Goal: Task Accomplishment & Management: Use online tool/utility

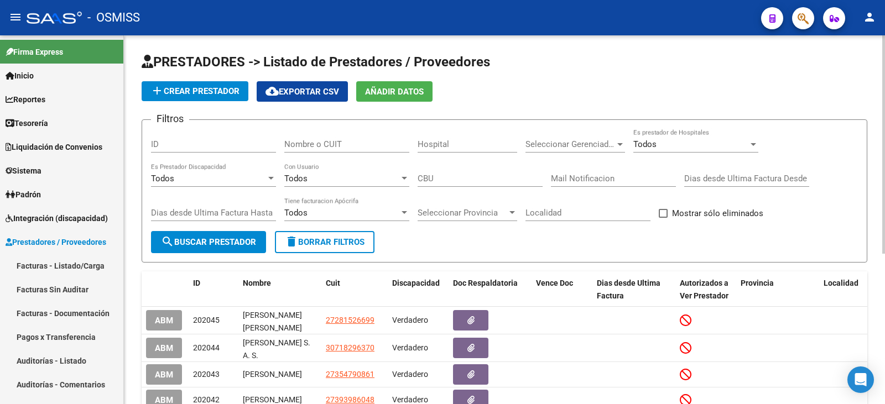
click at [317, 87] on span "cloud_download Exportar CSV" at bounding box center [303, 92] width 74 height 10
click at [367, 142] on input "Nombre o CUIT" at bounding box center [346, 144] width 125 height 10
paste input "AGUIRRE ROMINA LAURA"
type input "AGUIRRE ROMINA LAURA"
click at [229, 240] on span "search Buscar Prestador" at bounding box center [208, 242] width 95 height 10
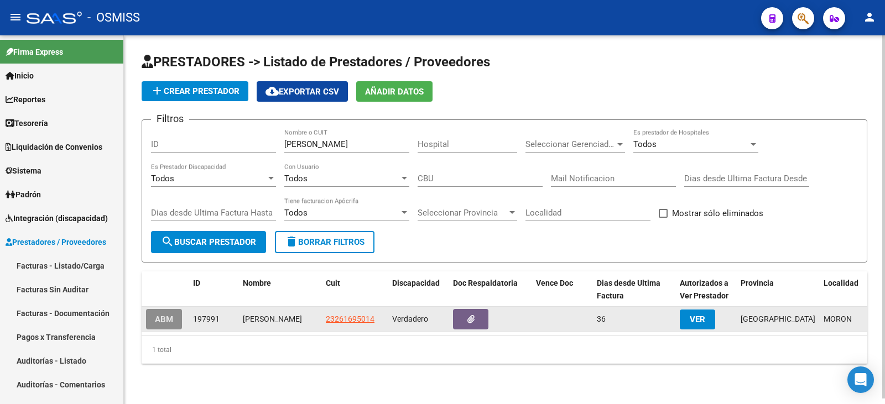
click at [149, 322] on button "ABM" at bounding box center [164, 319] width 36 height 20
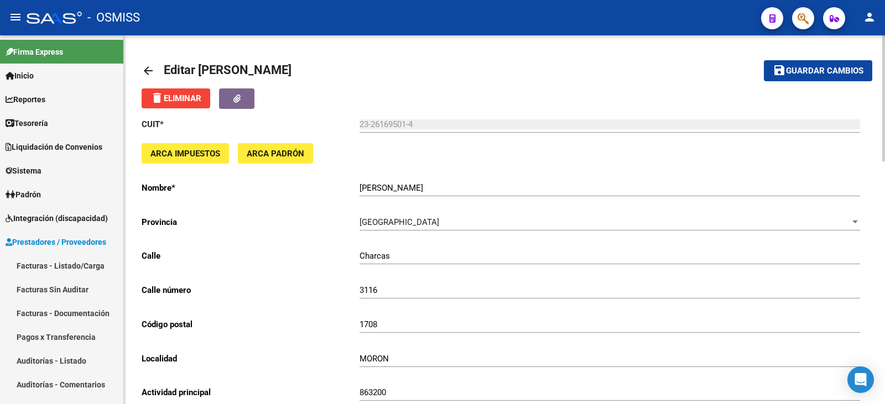
click at [146, 70] on mat-icon "arrow_back" at bounding box center [148, 70] width 13 height 13
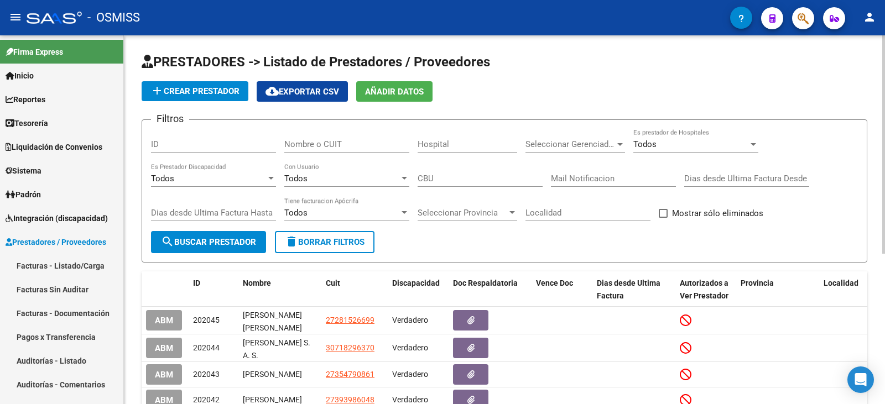
click at [350, 142] on input "Nombre o CUIT" at bounding box center [346, 144] width 125 height 10
paste input "JERIHA MARIO ANTONIO"
type input "JERIHA MARIO ANTONIO"
click at [211, 251] on button "search Buscar Prestador" at bounding box center [208, 242] width 115 height 22
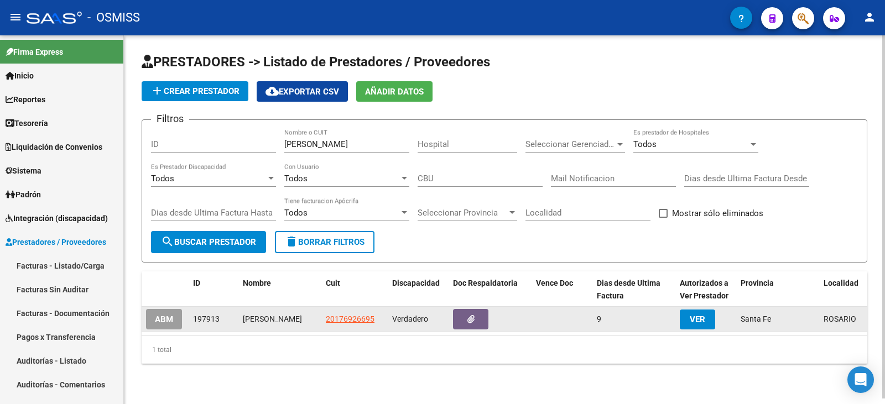
click at [166, 314] on button "ABM" at bounding box center [164, 319] width 36 height 20
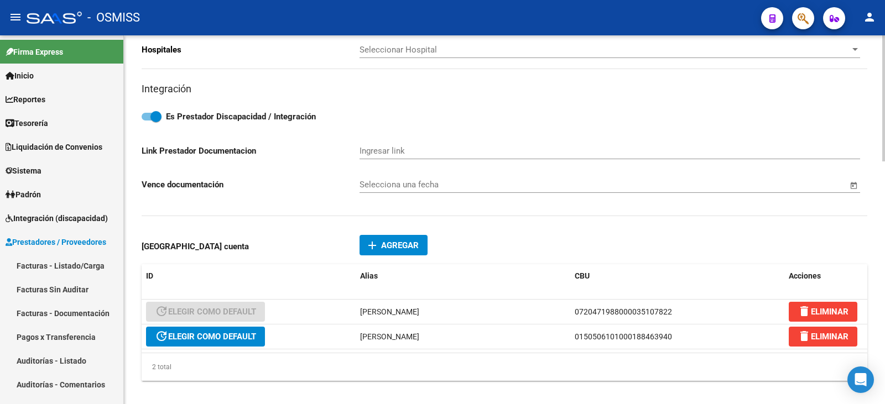
scroll to position [608, 0]
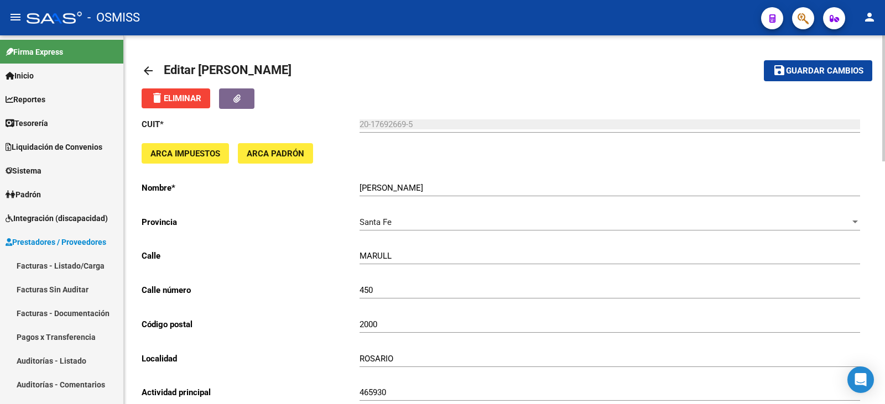
click at [149, 67] on mat-icon "arrow_back" at bounding box center [148, 70] width 13 height 13
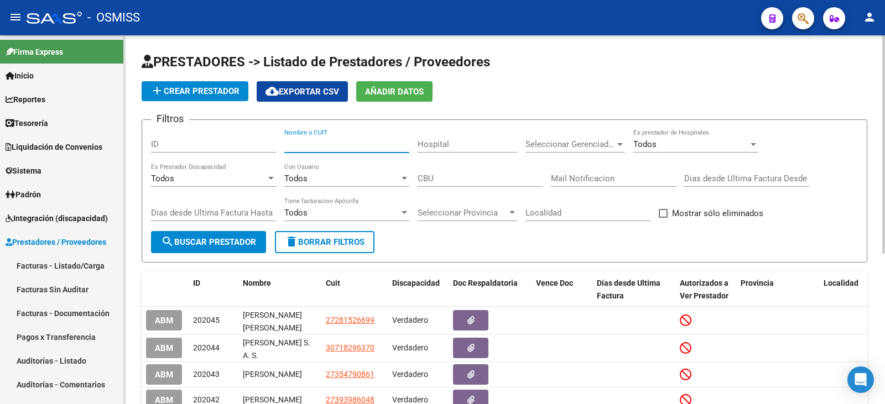
click at [353, 144] on input "Nombre o CUIT" at bounding box center [346, 144] width 125 height 10
paste input "27258621455"
type input "27258621455"
click at [226, 241] on span "search Buscar Prestador" at bounding box center [208, 242] width 95 height 10
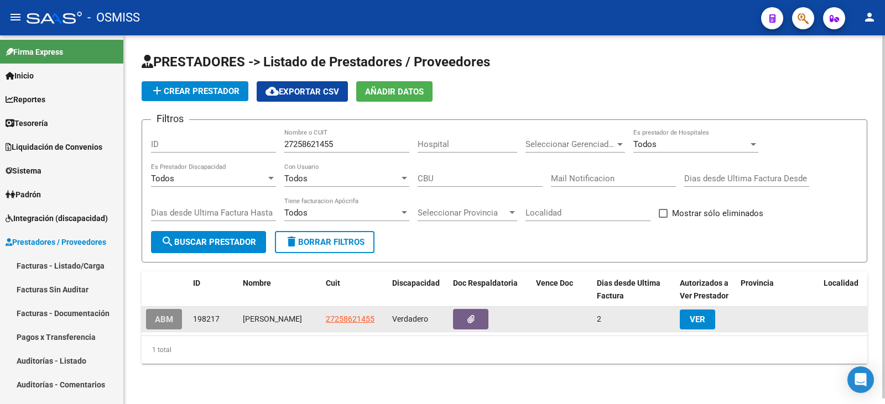
click at [165, 311] on button "ABM" at bounding box center [164, 319] width 36 height 20
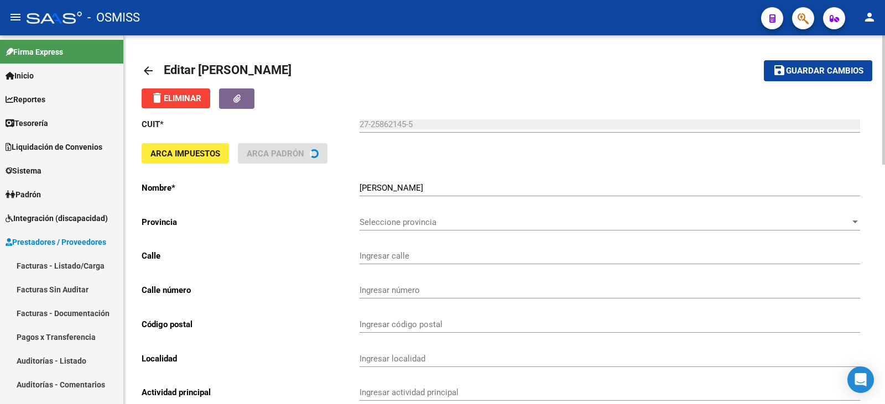
type input "PJE 117 B° INMIGRANTES"
type input "1531"
type input "4200"
type input "SANTIAGO DEL ESTERO"
type input "869090"
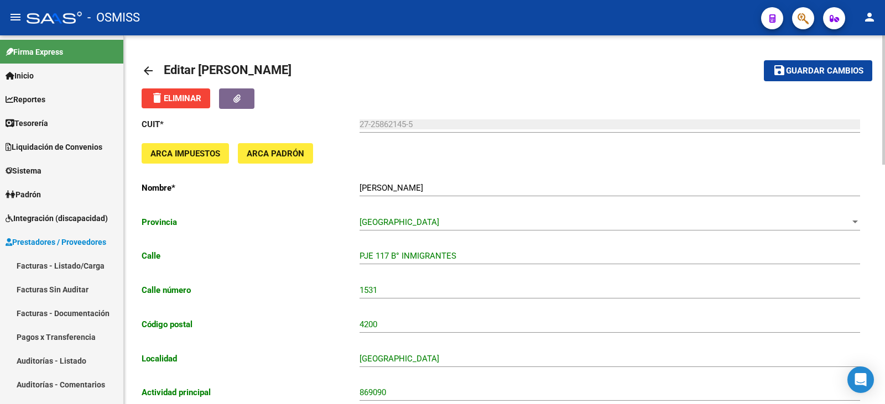
click at [151, 71] on mat-icon "arrow_back" at bounding box center [148, 70] width 13 height 13
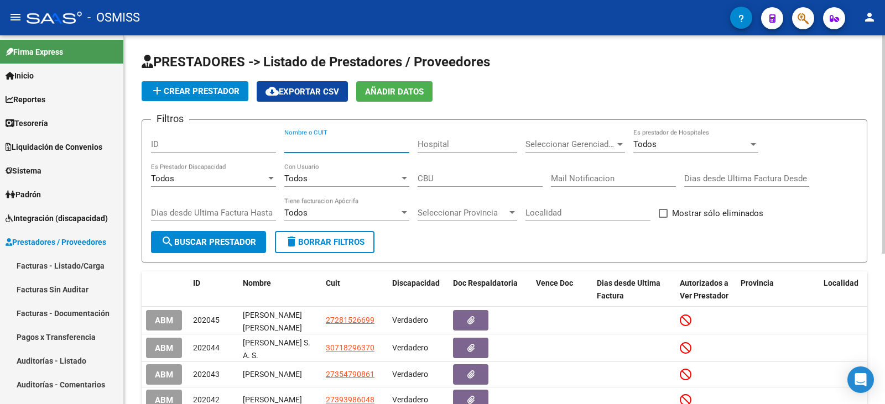
click at [339, 147] on input "Nombre o CUIT" at bounding box center [346, 144] width 125 height 10
paste input "20210256394"
type input "20210256394"
click at [232, 244] on span "search Buscar Prestador" at bounding box center [208, 242] width 95 height 10
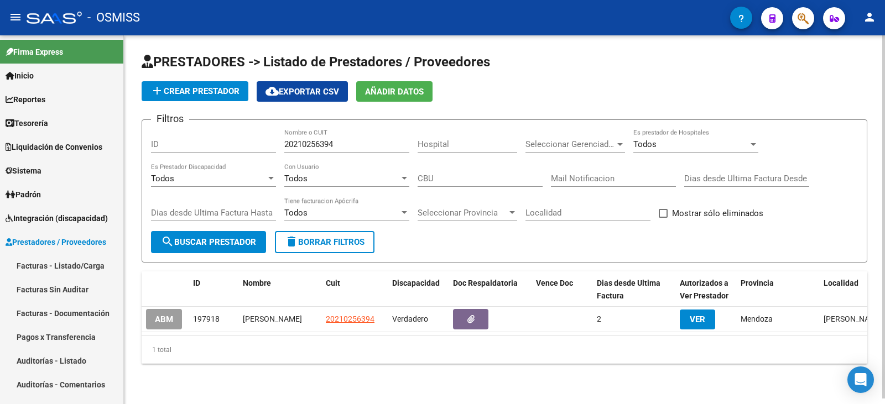
scroll to position [6, 0]
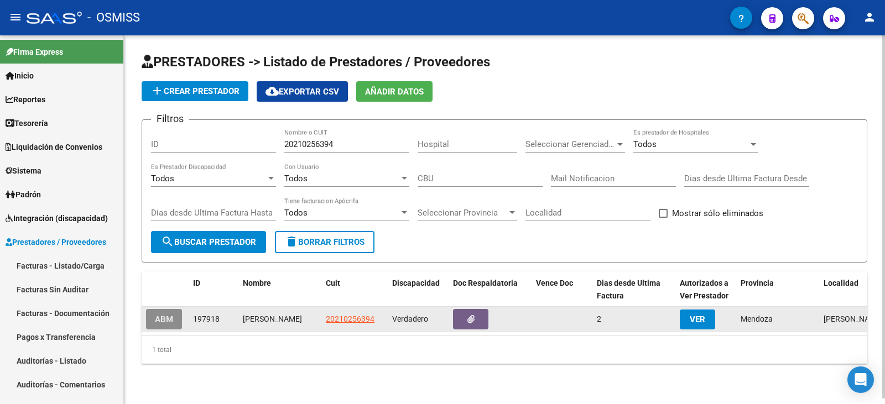
click at [161, 320] on span "ABM" at bounding box center [164, 320] width 18 height 10
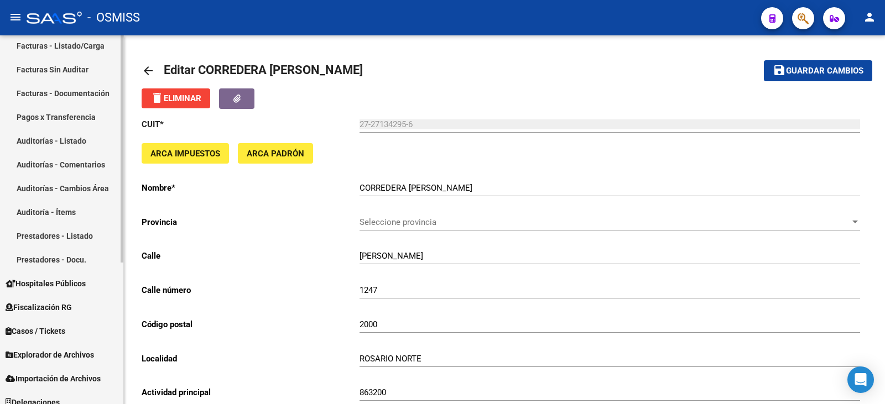
scroll to position [221, 0]
click at [57, 260] on link "Prestadores - Docu." at bounding box center [61, 259] width 123 height 24
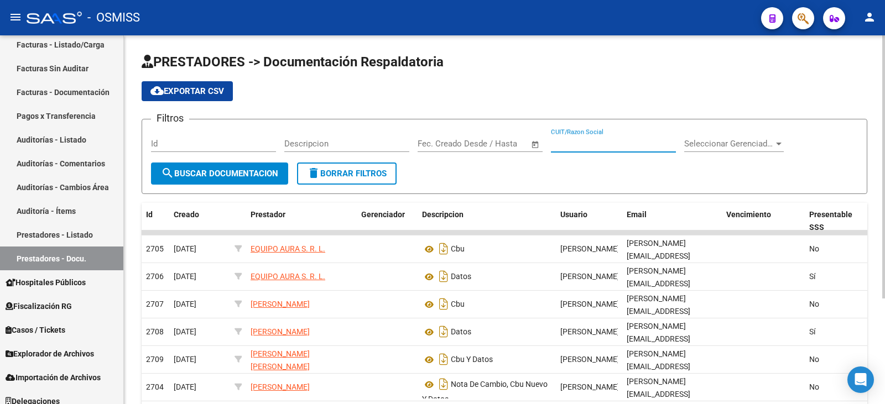
click at [589, 142] on input "CUIT/Razon Social" at bounding box center [613, 144] width 125 height 10
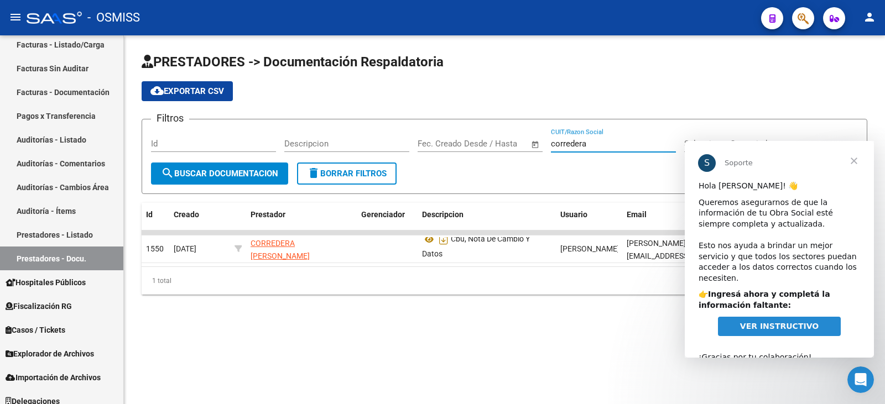
scroll to position [14, 0]
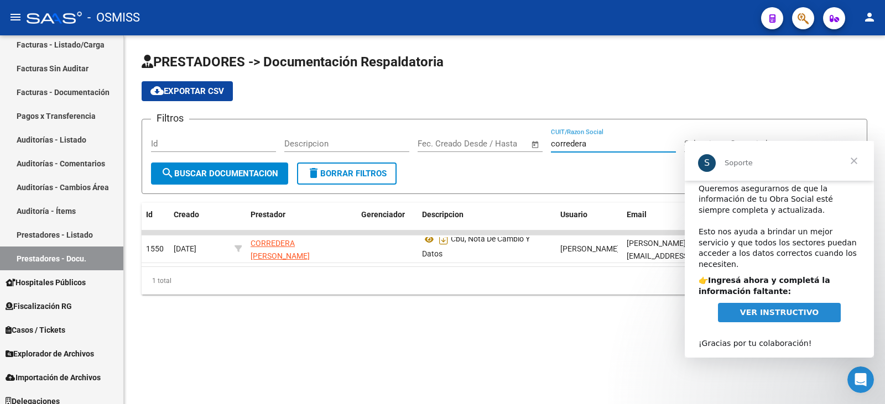
type input "corredera"
click at [860, 157] on span "Cerrar" at bounding box center [854, 161] width 40 height 40
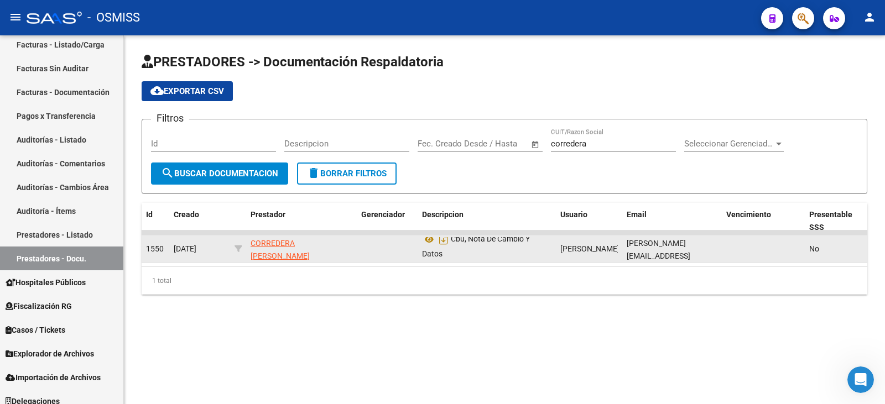
scroll to position [0, 0]
click at [434, 247] on icon at bounding box center [429, 246] width 14 height 13
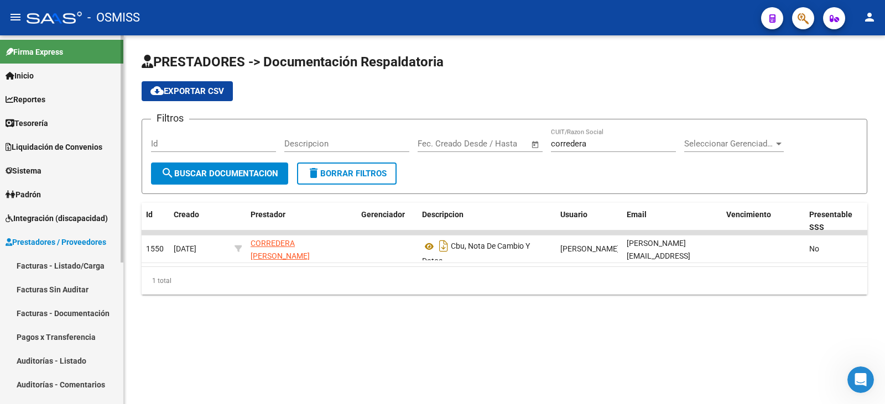
scroll to position [111, 0]
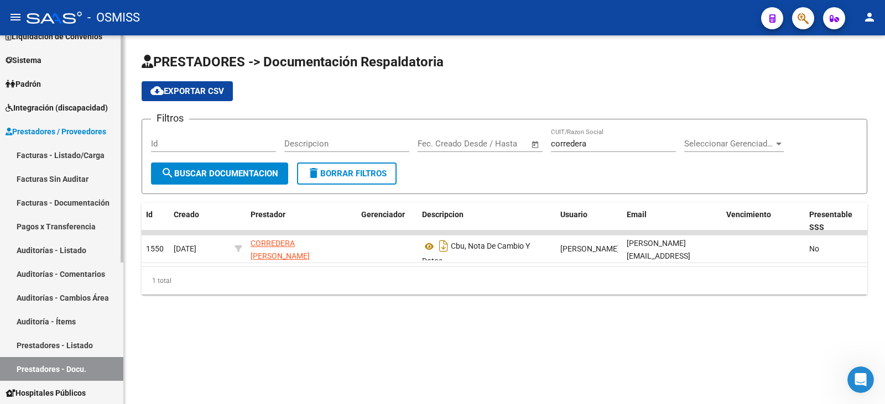
click at [75, 344] on link "Prestadores - Listado" at bounding box center [61, 346] width 123 height 24
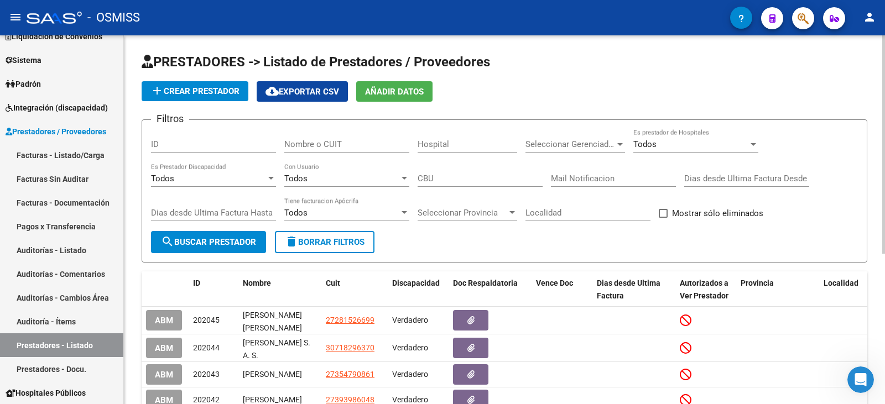
click at [330, 140] on input "Nombre o CUIT" at bounding box center [346, 144] width 125 height 10
paste input "DE [PERSON_NAME]"
type input "DE [PERSON_NAME]"
click at [214, 234] on button "search Buscar Prestador" at bounding box center [208, 242] width 115 height 22
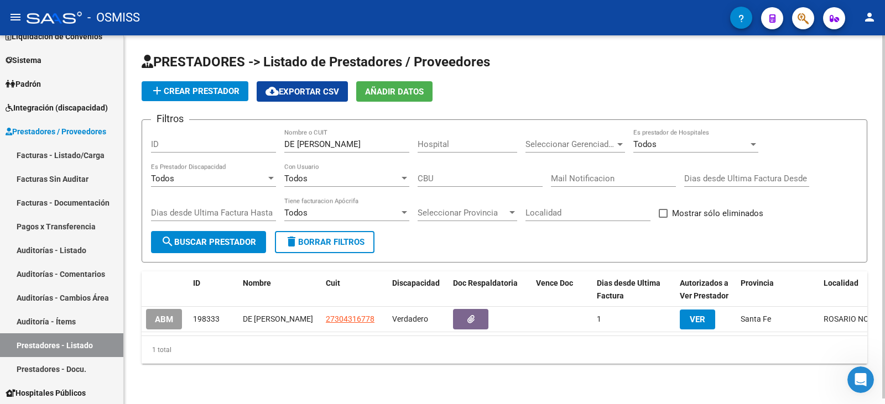
scroll to position [6, 0]
click at [161, 309] on button "ABM" at bounding box center [164, 319] width 36 height 20
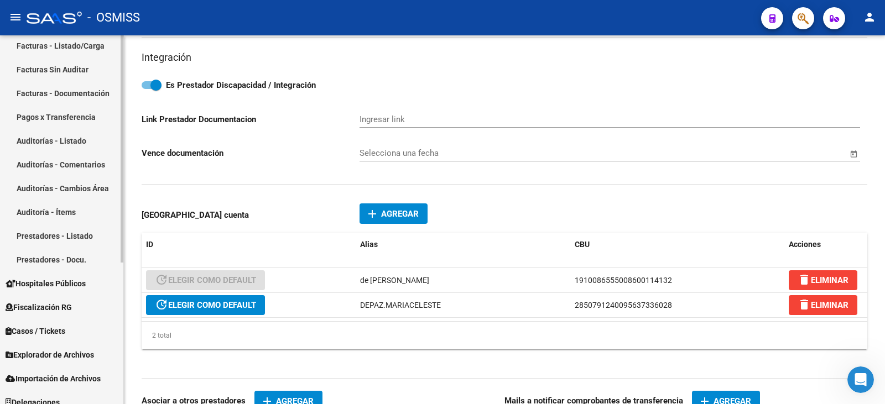
scroll to position [221, 0]
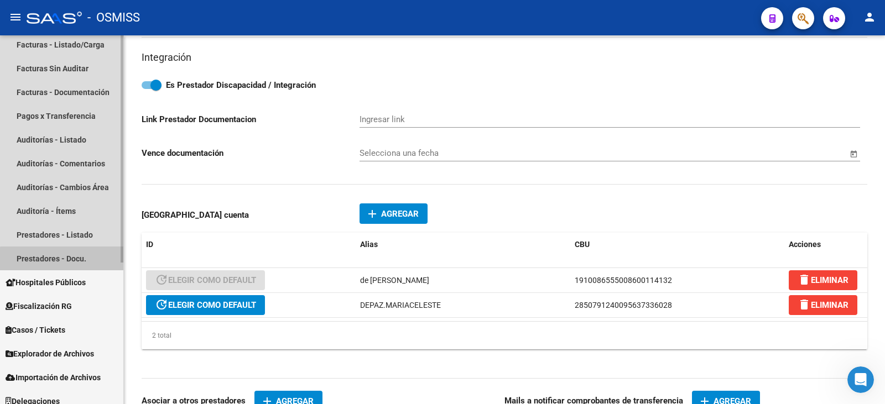
click at [79, 261] on link "Prestadores - Docu." at bounding box center [61, 259] width 123 height 24
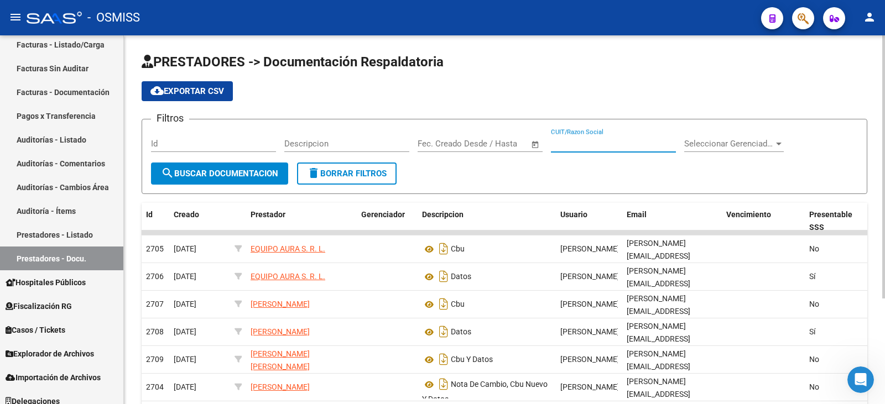
click at [617, 144] on input "CUIT/Razon Social" at bounding box center [613, 144] width 125 height 10
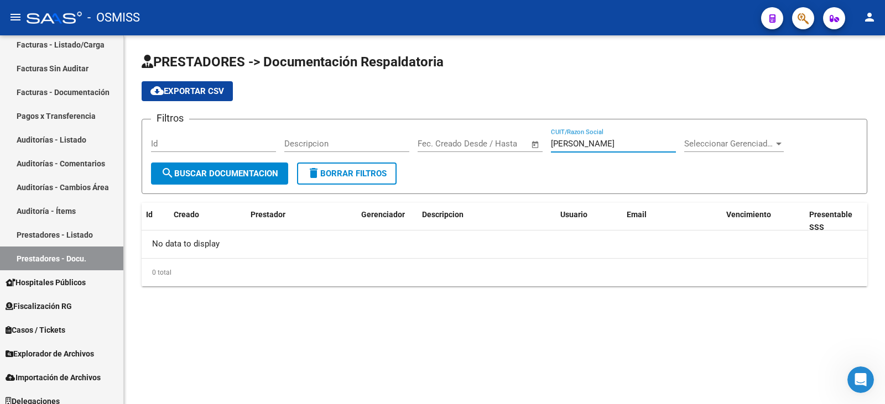
drag, startPoint x: 620, startPoint y: 144, endPoint x: 504, endPoint y: 149, distance: 115.7
click at [504, 149] on div "Filtros Id Descripcion Fecha inicio – Fecha fin Fec. Creado Desde / Hasta [PERS…" at bounding box center [504, 145] width 707 height 34
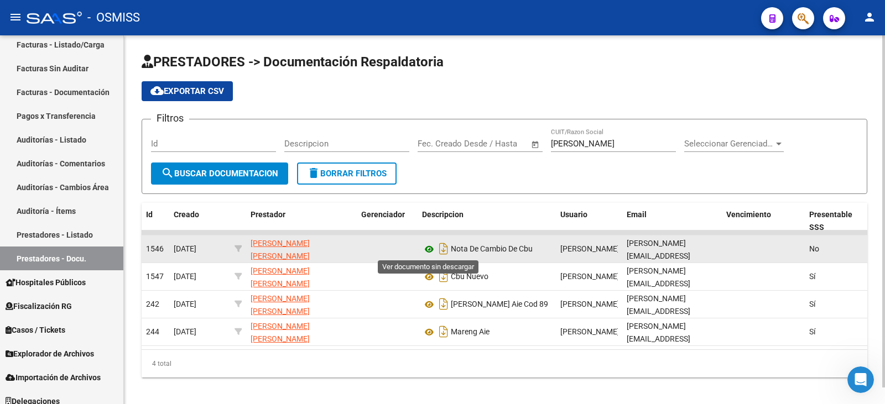
click at [430, 251] on icon at bounding box center [429, 249] width 14 height 13
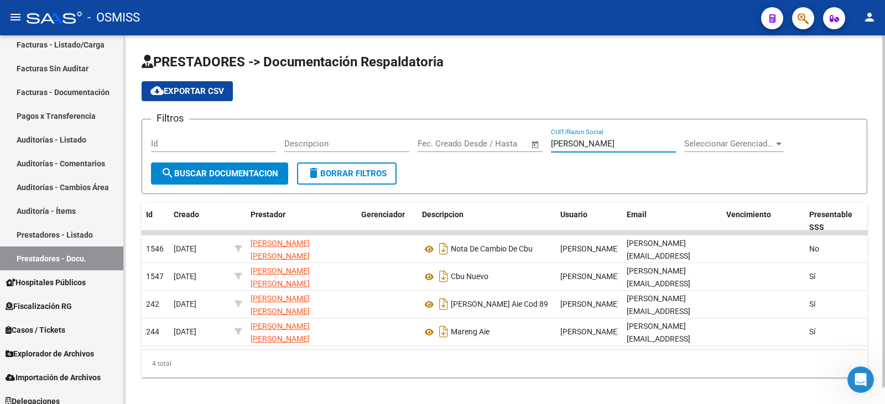
drag, startPoint x: 590, startPoint y: 143, endPoint x: 512, endPoint y: 144, distance: 77.4
click at [512, 144] on div "Filtros Id Descripcion Fecha inicio – Fecha fin Fec. Creado Desde / Hasta [PERS…" at bounding box center [504, 145] width 707 height 34
paste input "[PERSON_NAME]"
click at [243, 174] on span "search Buscar Documentacion" at bounding box center [219, 174] width 117 height 10
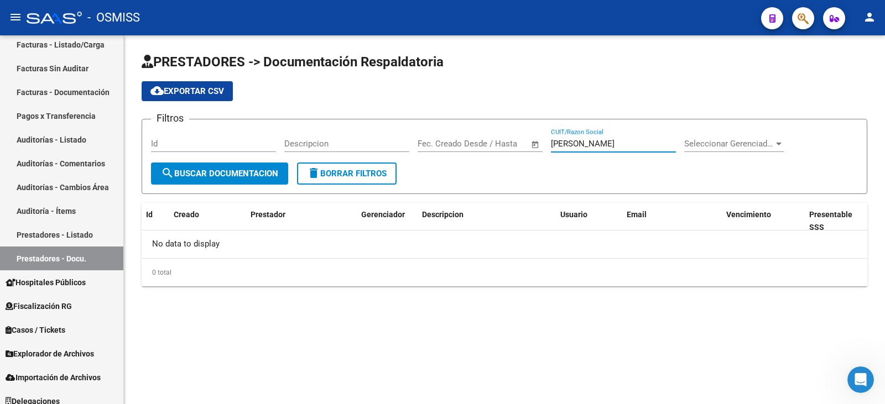
drag, startPoint x: 629, startPoint y: 144, endPoint x: 705, endPoint y: 144, distance: 75.2
click at [705, 144] on div "Filtros Id Descripcion Fecha inicio – Fecha fin Fec. Creado Desde / Hasta [PERS…" at bounding box center [504, 145] width 707 height 34
click at [218, 171] on span "search Buscar Documentacion" at bounding box center [219, 174] width 117 height 10
drag, startPoint x: 634, startPoint y: 137, endPoint x: 605, endPoint y: 142, distance: 29.7
click at [605, 142] on div "[PERSON_NAME] CUIT/Razon Social" at bounding box center [613, 140] width 125 height 24
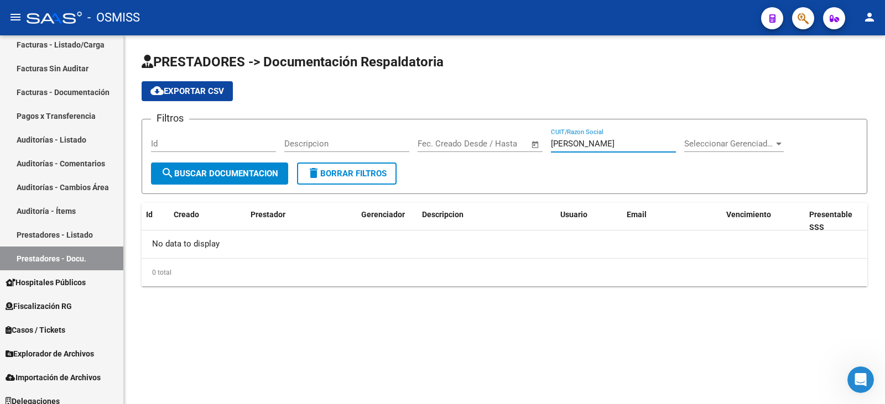
drag, startPoint x: 638, startPoint y: 140, endPoint x: 601, endPoint y: 140, distance: 36.5
click at [601, 140] on input "[PERSON_NAME]" at bounding box center [613, 144] width 125 height 10
type input "[PERSON_NAME]"
click at [236, 173] on span "search Buscar Documentacion" at bounding box center [219, 174] width 117 height 10
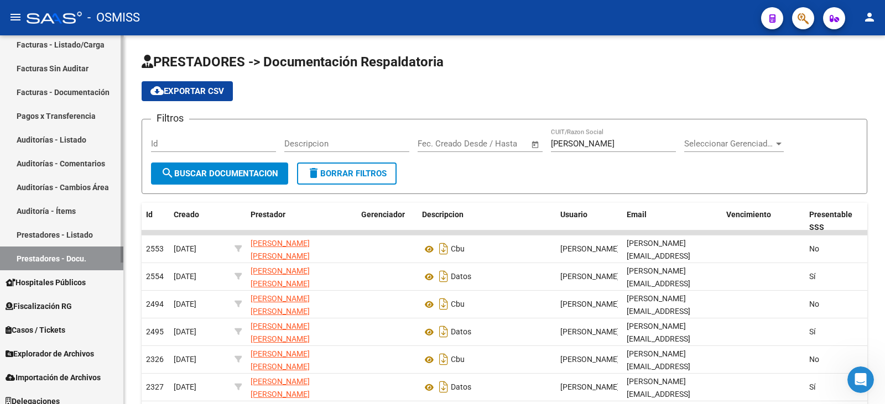
click at [22, 222] on link "Auditoría - Ítems" at bounding box center [61, 211] width 123 height 24
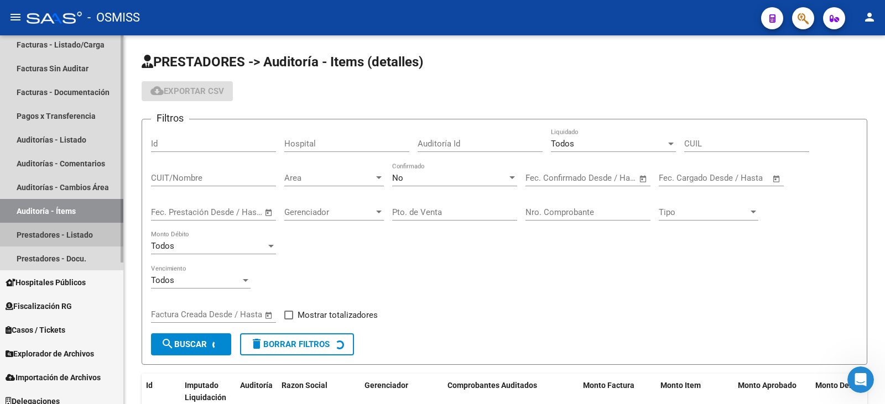
click at [27, 228] on link "Prestadores - Listado" at bounding box center [61, 235] width 123 height 24
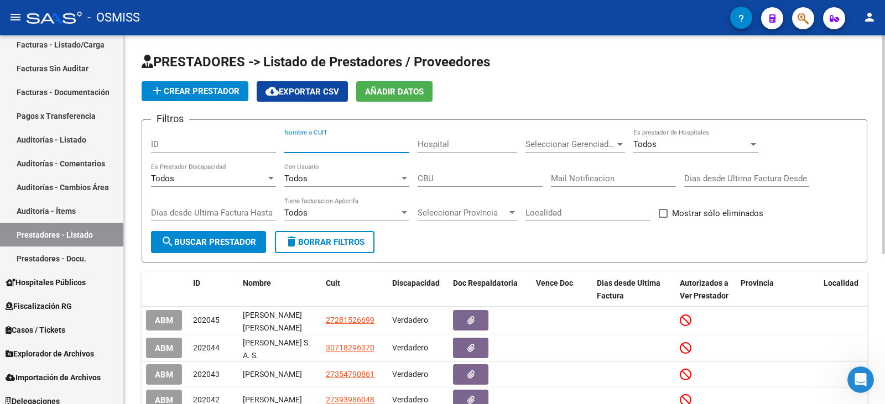
click at [347, 145] on input "Nombre o CUIT" at bounding box center [346, 144] width 125 height 10
paste input "[PERSON_NAME]"
type input "[PERSON_NAME]"
click at [224, 242] on span "search Buscar Prestador" at bounding box center [208, 242] width 95 height 10
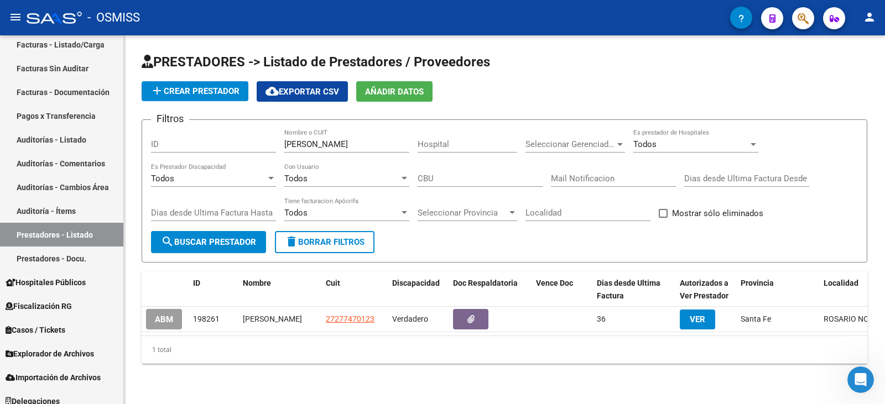
click at [169, 316] on span "ABM" at bounding box center [164, 320] width 18 height 10
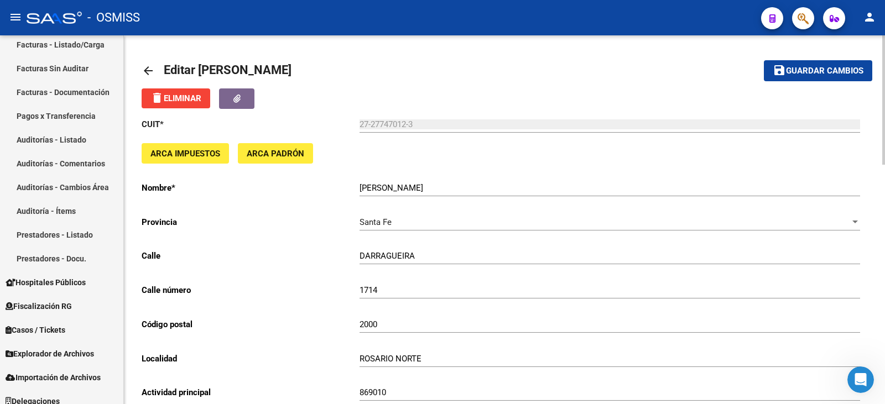
click at [146, 69] on mat-icon "arrow_back" at bounding box center [148, 70] width 13 height 13
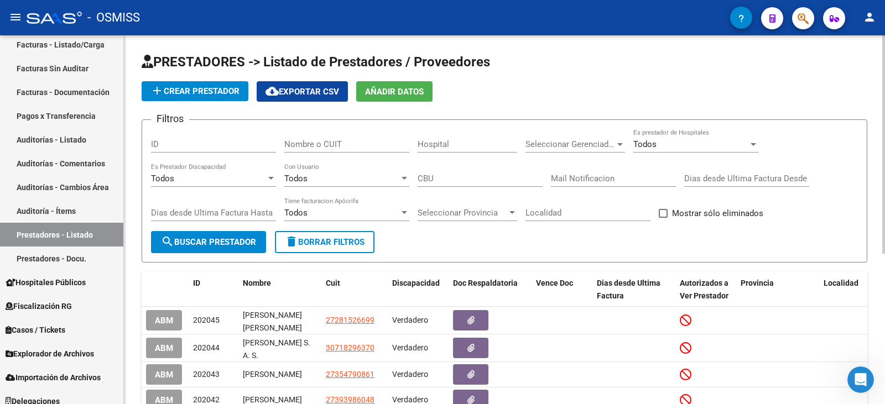
click at [314, 139] on input "Nombre o CUIT" at bounding box center [346, 144] width 125 height 10
paste input "[PERSON_NAME]"
type input "[PERSON_NAME]"
click at [241, 239] on span "search Buscar Prestador" at bounding box center [208, 242] width 95 height 10
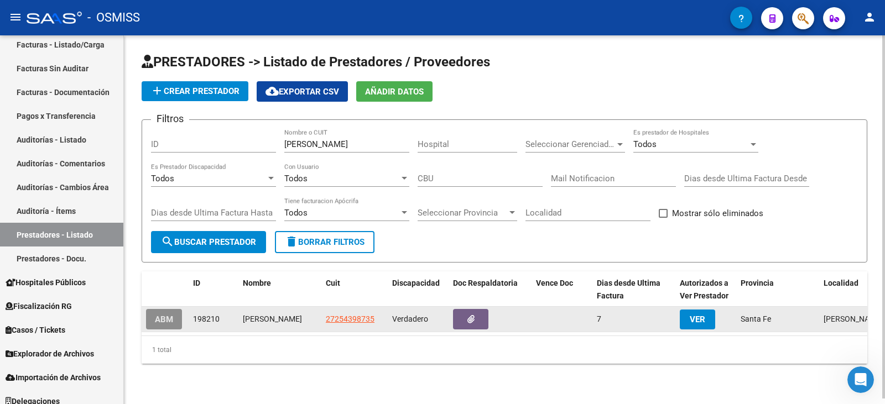
click at [163, 317] on span "ABM" at bounding box center [164, 320] width 18 height 10
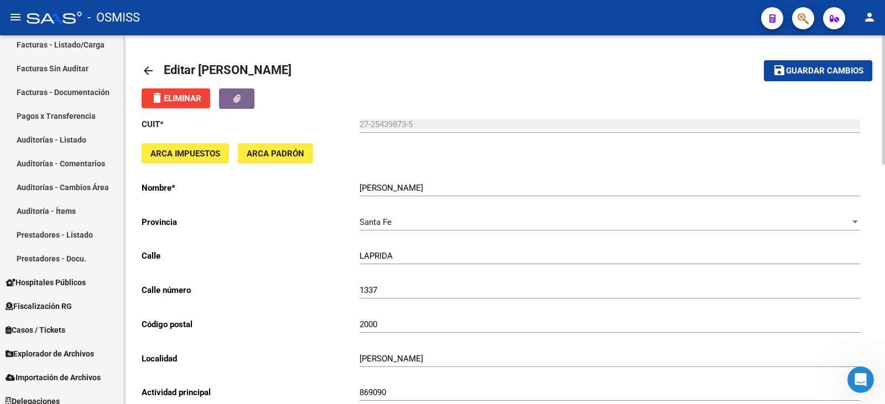
click at [154, 70] on mat-icon "arrow_back" at bounding box center [148, 70] width 13 height 13
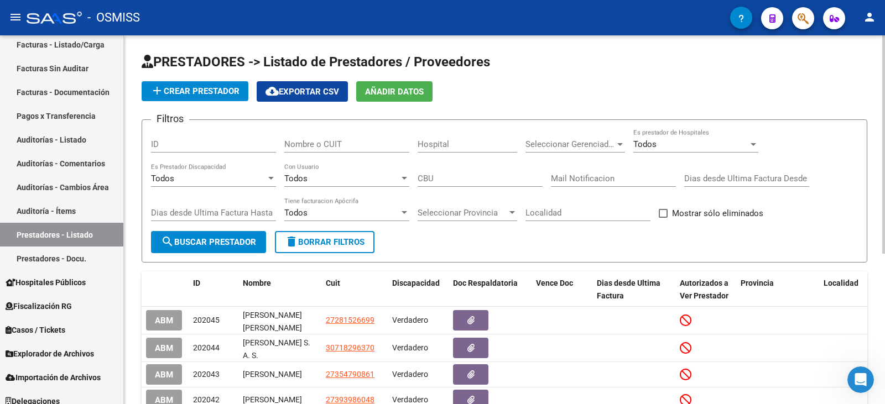
click at [312, 145] on input "Nombre o CUIT" at bounding box center [346, 144] width 125 height 10
paste input "[PERSON_NAME]"
type input "[PERSON_NAME]"
click at [252, 234] on button "search Buscar Prestador" at bounding box center [208, 242] width 115 height 22
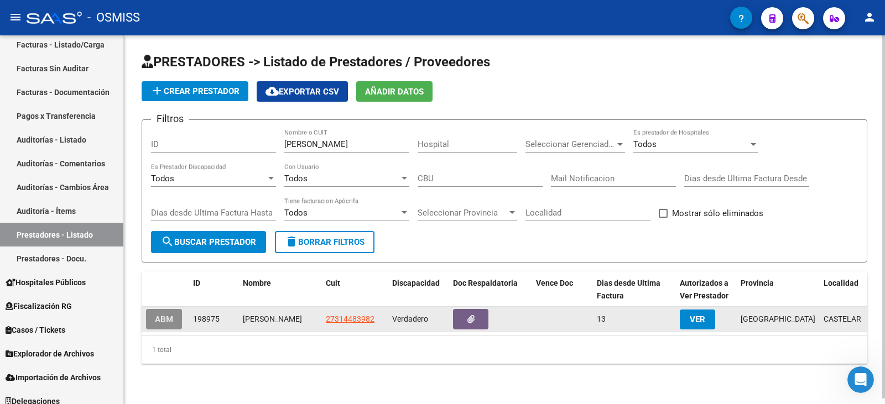
click at [173, 321] on button "ABM" at bounding box center [164, 319] width 36 height 20
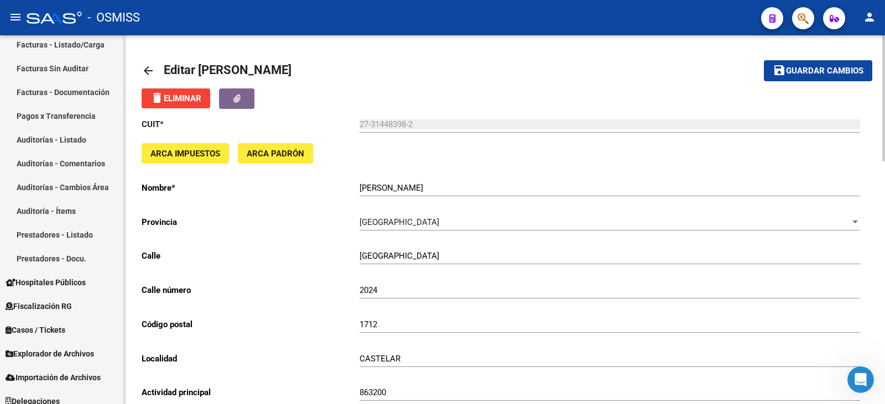
click at [147, 66] on mat-icon "arrow_back" at bounding box center [148, 70] width 13 height 13
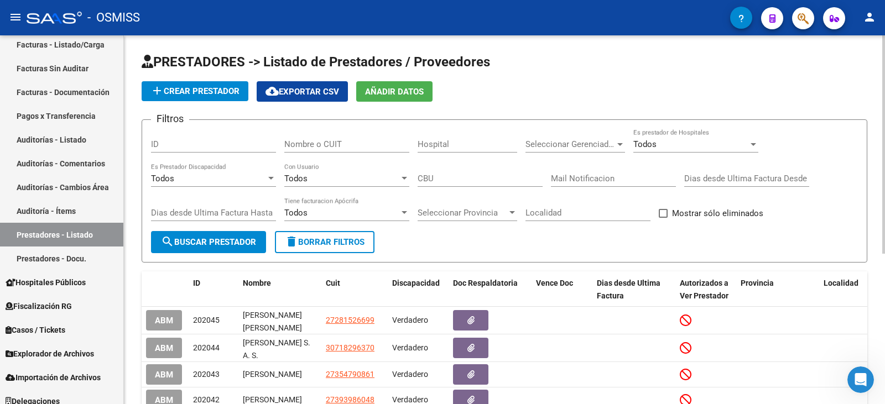
click at [378, 136] on div "Nombre o CUIT" at bounding box center [346, 141] width 125 height 24
paste input "[PERSON_NAME] Y GIRANDOLA [PERSON_NAME] S.H."
type input "[PERSON_NAME] Y GIRANDOLA [PERSON_NAME] S.H."
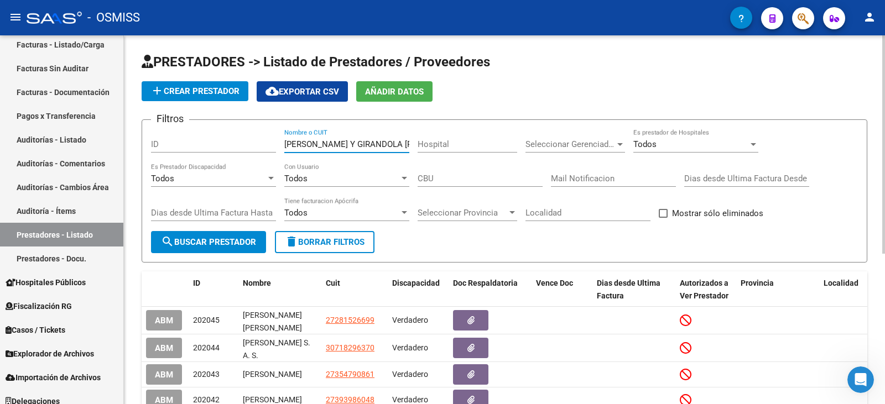
click at [215, 241] on span "search Buscar Prestador" at bounding box center [208, 242] width 95 height 10
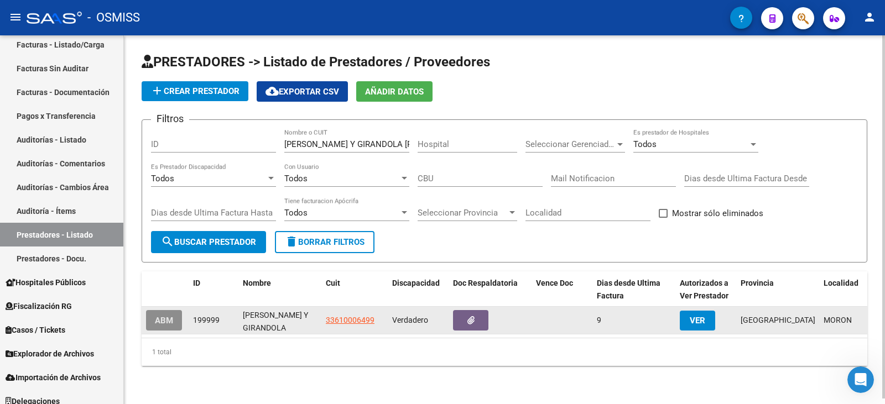
click at [171, 324] on span "ABM" at bounding box center [164, 321] width 18 height 10
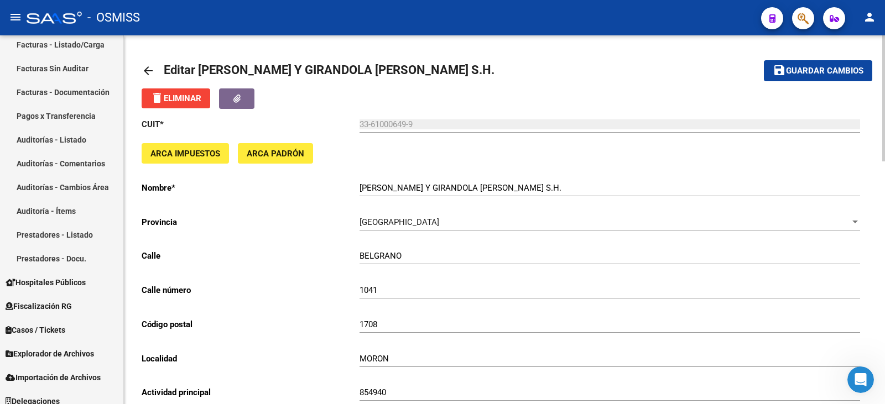
click at [143, 70] on mat-icon "arrow_back" at bounding box center [148, 70] width 13 height 13
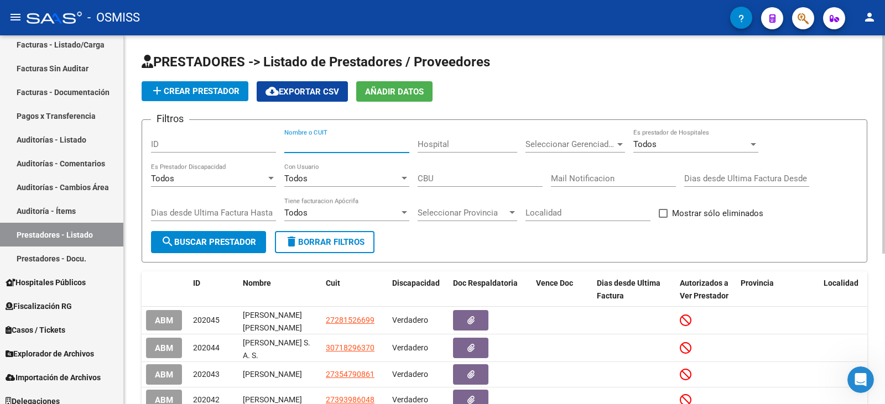
click at [334, 141] on input "Nombre o CUIT" at bounding box center [346, 144] width 125 height 10
paste input "30714307475"
click at [242, 245] on span "search Buscar Prestador" at bounding box center [208, 242] width 95 height 10
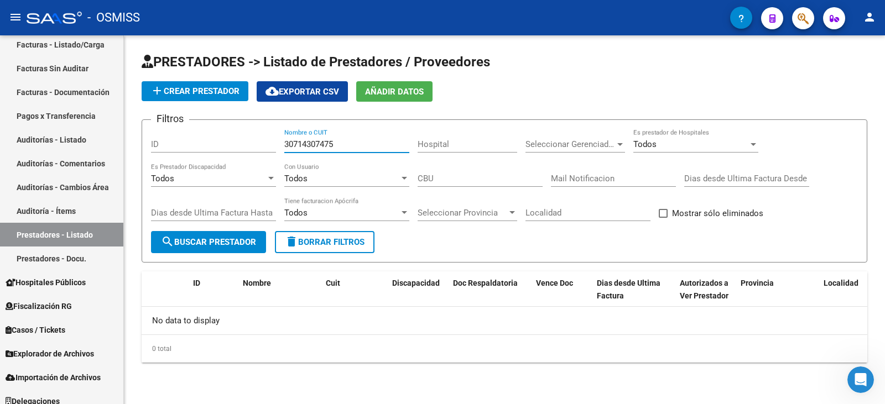
drag, startPoint x: 331, startPoint y: 141, endPoint x: 179, endPoint y: 126, distance: 152.8
click at [179, 129] on div "Filtros ID 30714307475 Nombre o CUIT Hospital Seleccionar Gerenciador Seleccion…" at bounding box center [504, 180] width 707 height 102
type input "quince"
click at [221, 240] on span "search Buscar Prestador" at bounding box center [208, 242] width 95 height 10
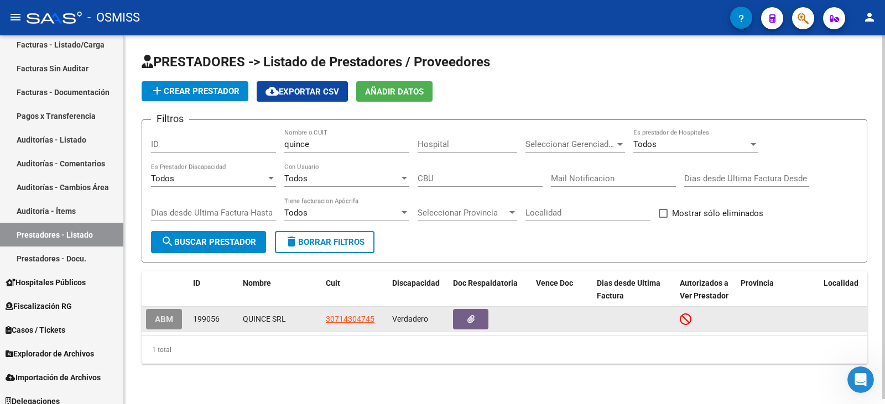
click at [159, 322] on span "ABM" at bounding box center [164, 320] width 18 height 10
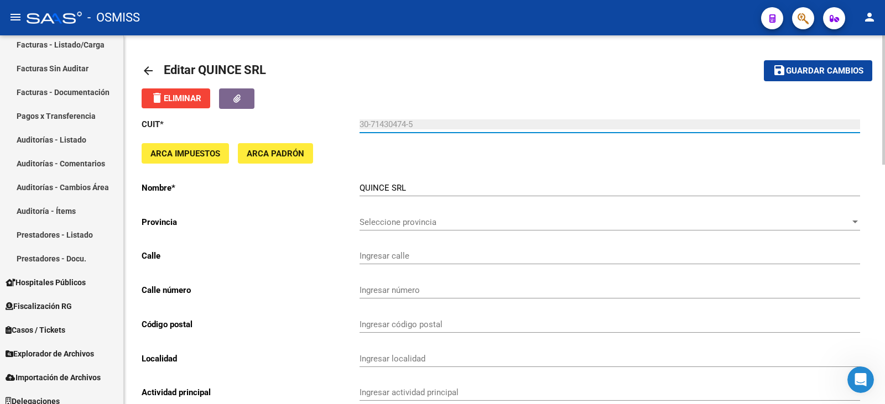
drag, startPoint x: 413, startPoint y: 123, endPoint x: 328, endPoint y: 121, distance: 84.7
click at [328, 121] on app-form-text-field "CUIT * 30-71430474-5 Ingresar cuit" at bounding box center [501, 124] width 719 height 10
click at [448, 119] on input "30-71430474-5" at bounding box center [610, 124] width 501 height 10
drag, startPoint x: 423, startPoint y: 125, endPoint x: 350, endPoint y: 123, distance: 73.6
click at [350, 123] on app-form-text-field "CUIT * 30-71430474-5 Ingresar cuit" at bounding box center [501, 124] width 719 height 10
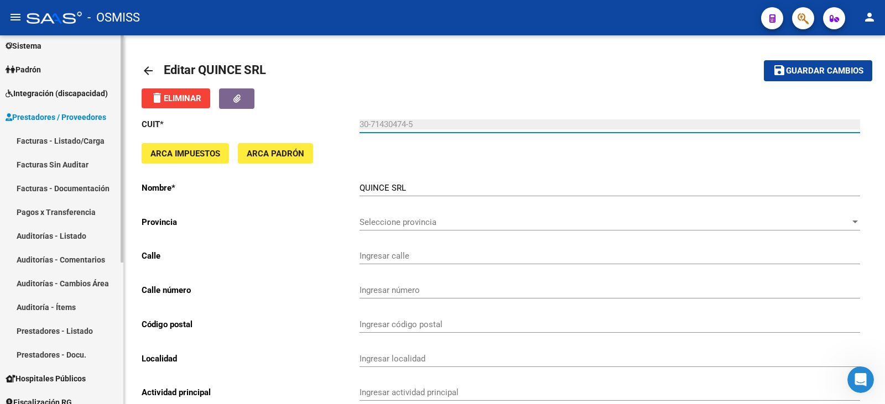
scroll to position [119, 0]
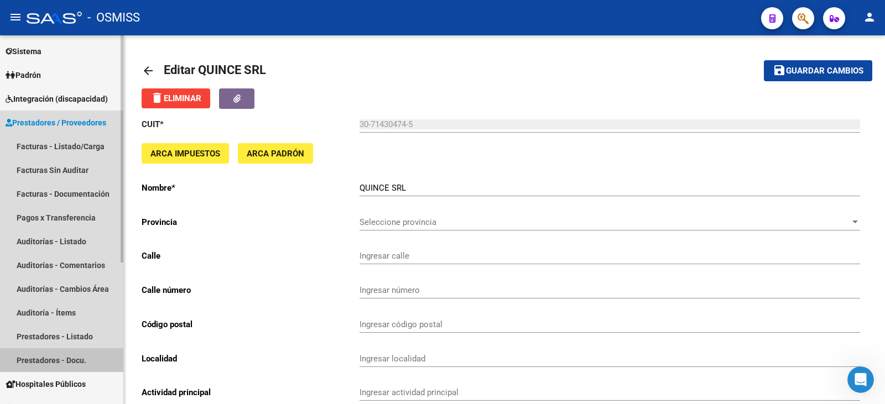
click at [42, 360] on link "Prestadores - Docu." at bounding box center [61, 360] width 123 height 24
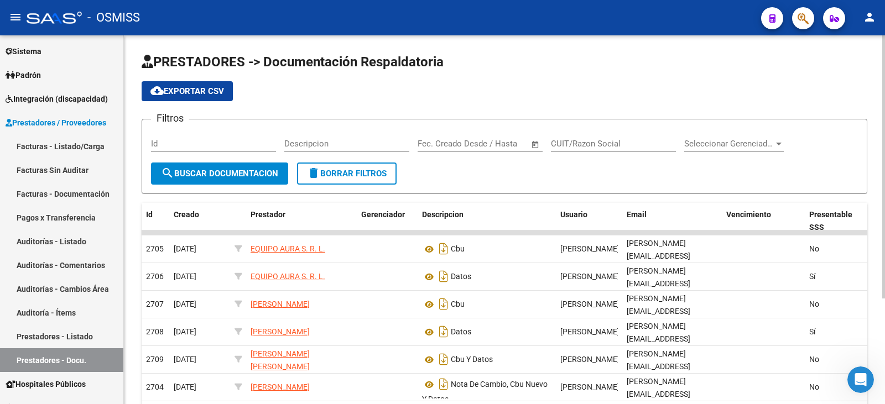
click at [623, 140] on input "CUIT/Razon Social" at bounding box center [613, 144] width 125 height 10
type input "quince"
click at [244, 173] on span "search Buscar Documentacion" at bounding box center [219, 174] width 117 height 10
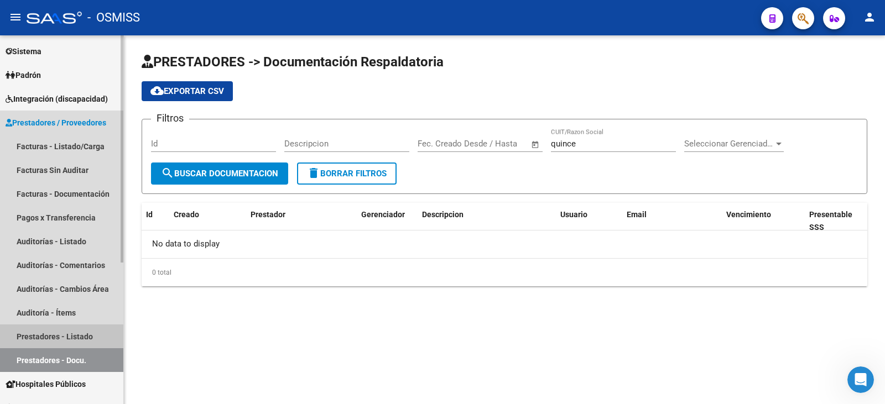
click at [75, 340] on link "Prestadores - Listado" at bounding box center [61, 337] width 123 height 24
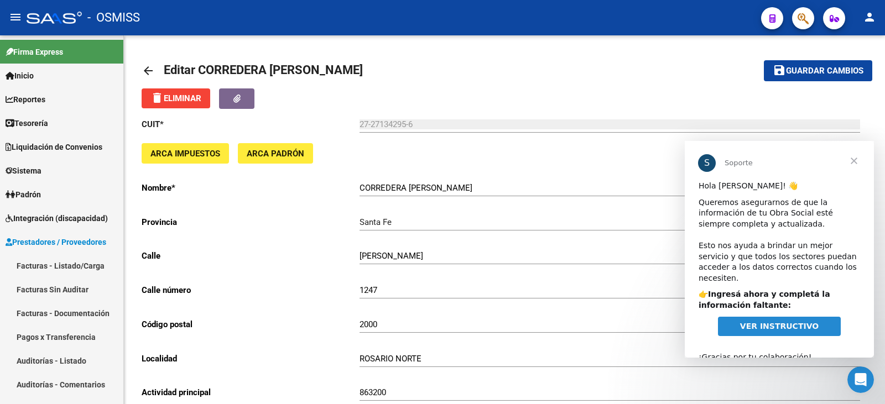
scroll to position [553, 0]
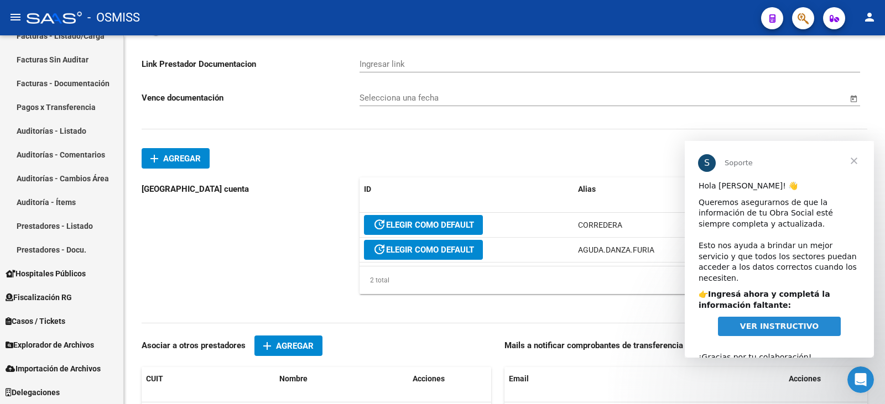
click at [850, 162] on span "Cerrar" at bounding box center [854, 161] width 40 height 40
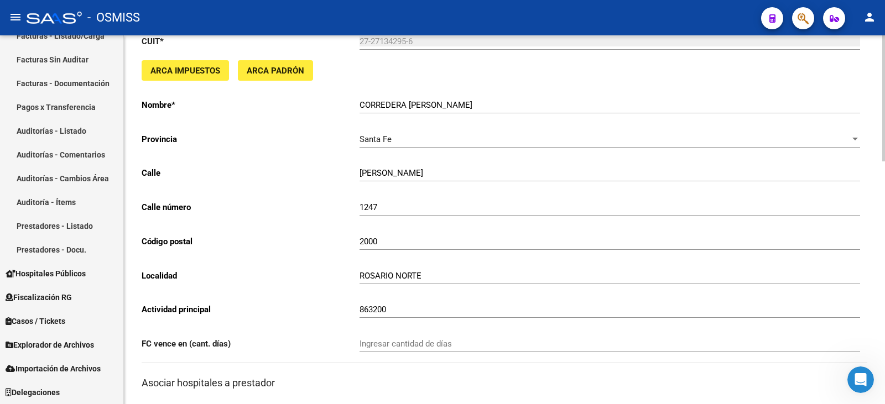
scroll to position [0, 0]
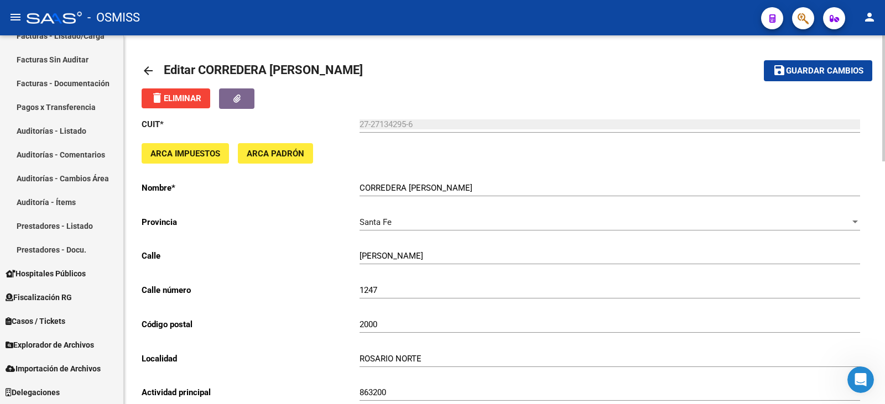
click at [150, 65] on mat-icon "arrow_back" at bounding box center [148, 70] width 13 height 13
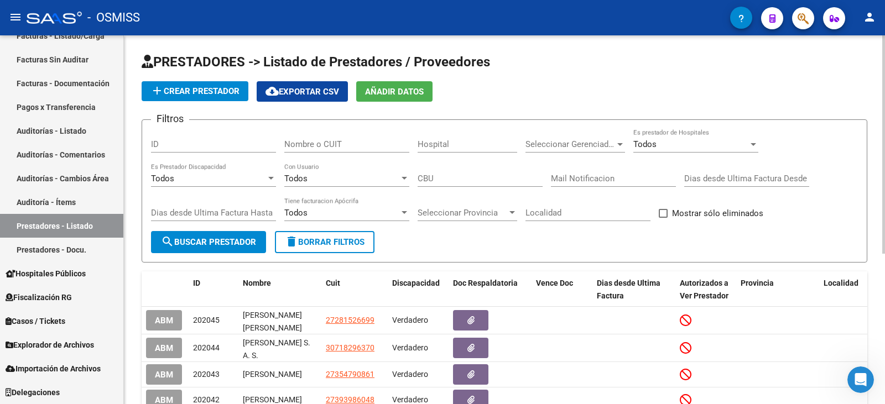
click at [370, 150] on div "Nombre o CUIT" at bounding box center [346, 141] width 125 height 24
paste input "SOTELO LUDMILA DAIANA"
type input "SOTELO LUDMILA DAIANA"
click at [209, 233] on button "search Buscar Prestador" at bounding box center [208, 242] width 115 height 22
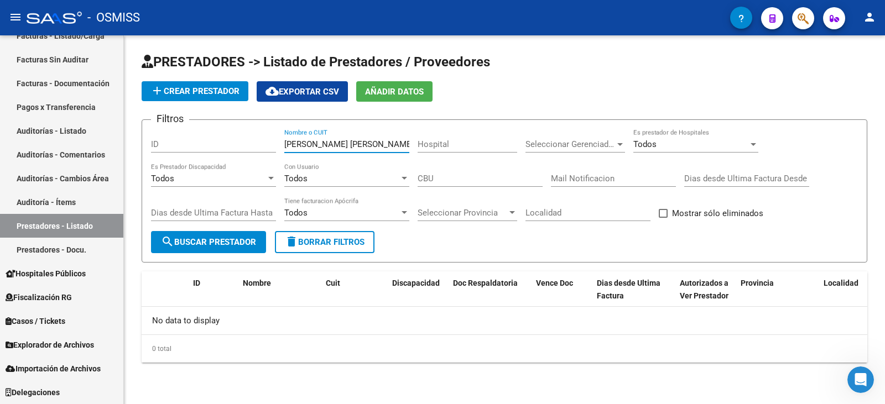
drag, startPoint x: 393, startPoint y: 144, endPoint x: 229, endPoint y: 138, distance: 164.4
click at [229, 138] on div "Filtros ID SOTELO LUDMILA DAIANA Nombre o CUIT Hospital Seleccionar Gerenciador…" at bounding box center [504, 180] width 707 height 102
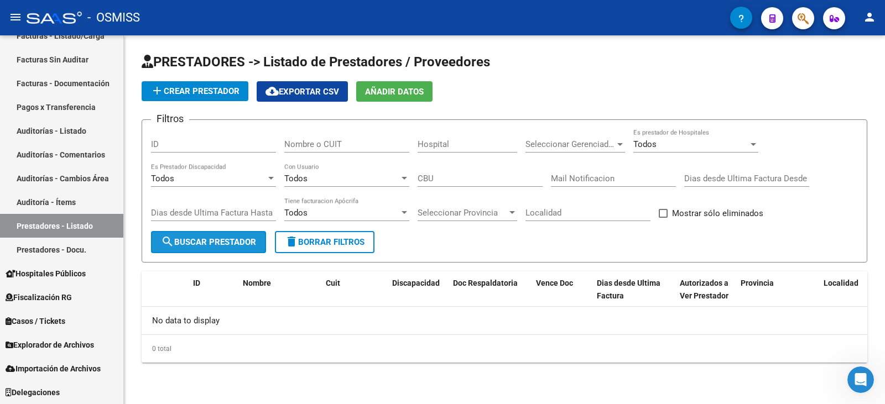
click at [204, 241] on span "search Buscar Prestador" at bounding box center [208, 242] width 95 height 10
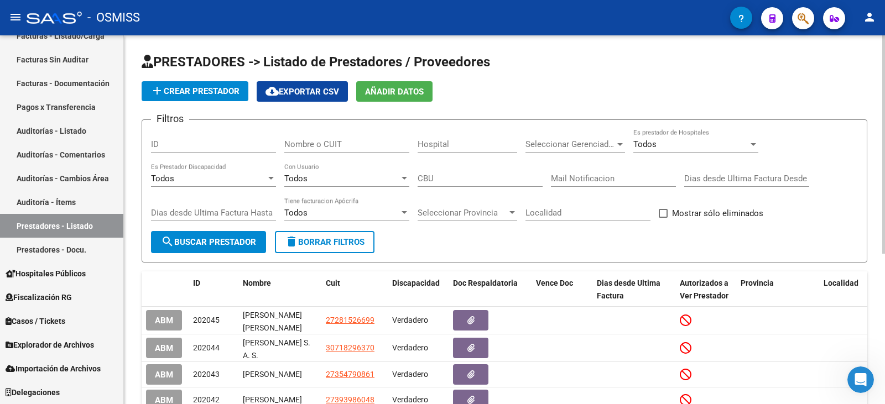
click at [391, 145] on input "Nombre o CUIT" at bounding box center [346, 144] width 125 height 10
type input "SOTELO"
click at [240, 241] on span "search Buscar Prestador" at bounding box center [208, 242] width 95 height 10
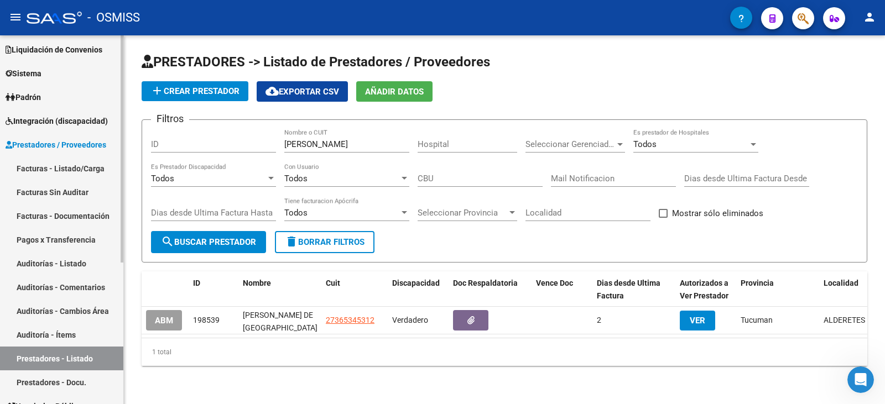
scroll to position [64, 0]
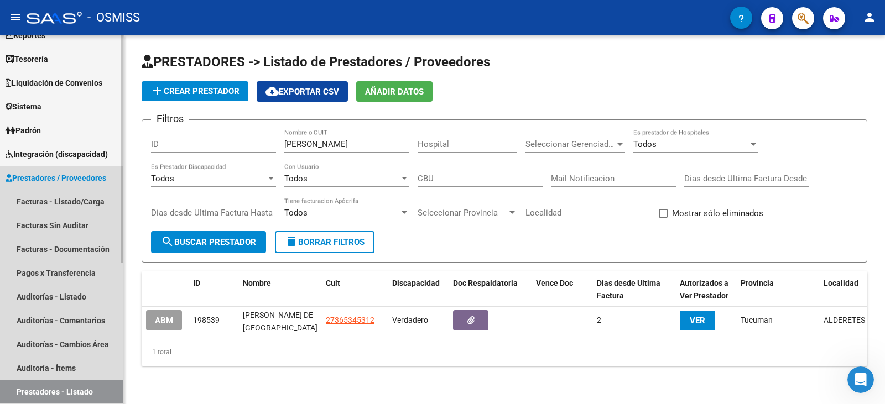
click at [76, 180] on span "Prestadores / Proveedores" at bounding box center [56, 178] width 101 height 12
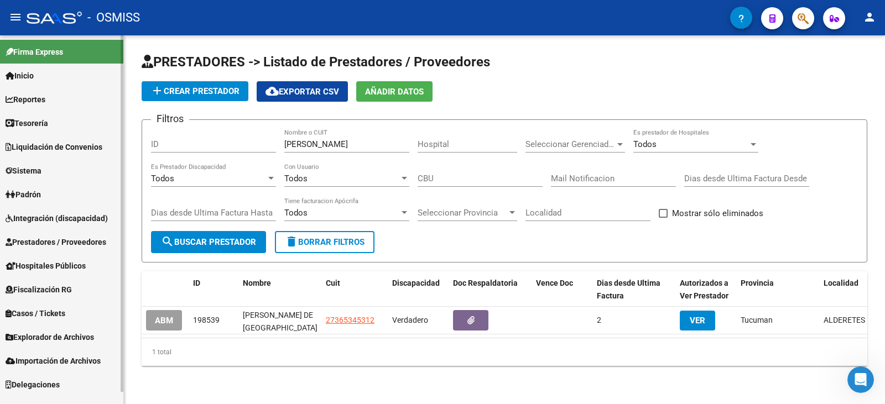
scroll to position [0, 0]
click at [54, 243] on span "Prestadores / Proveedores" at bounding box center [56, 242] width 101 height 12
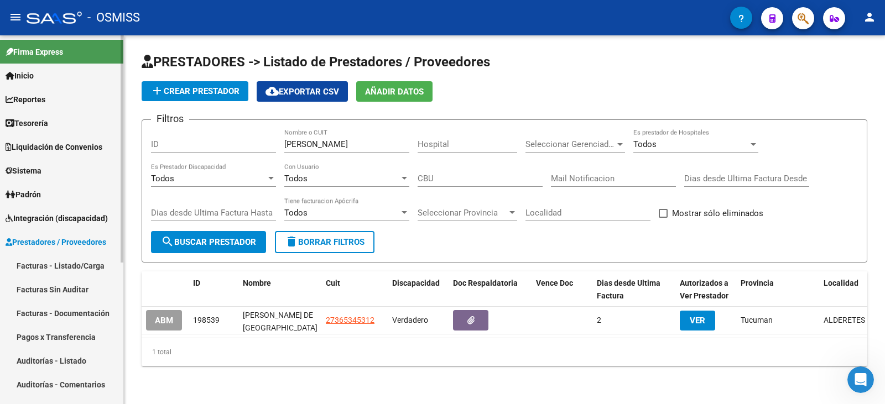
click at [45, 262] on link "Facturas - Listado/Carga" at bounding box center [61, 266] width 123 height 24
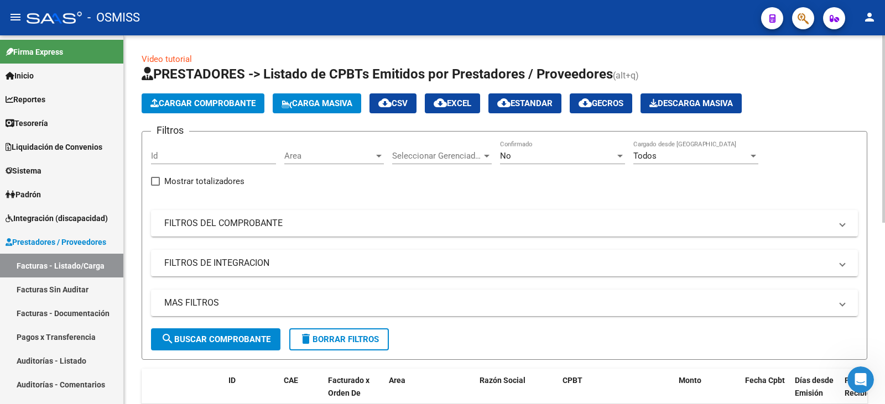
click at [544, 157] on div "No" at bounding box center [557, 156] width 115 height 10
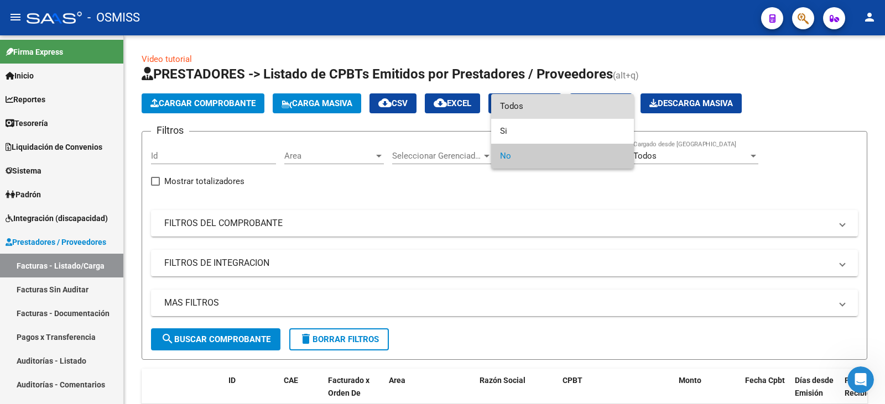
click at [540, 107] on span "Todos" at bounding box center [562, 106] width 125 height 25
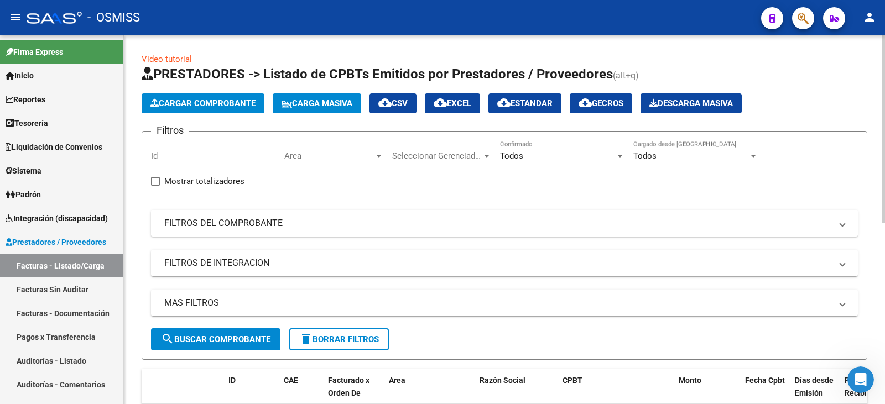
click at [563, 228] on mat-panel-title "FILTROS DEL COMPROBANTE" at bounding box center [497, 223] width 667 height 12
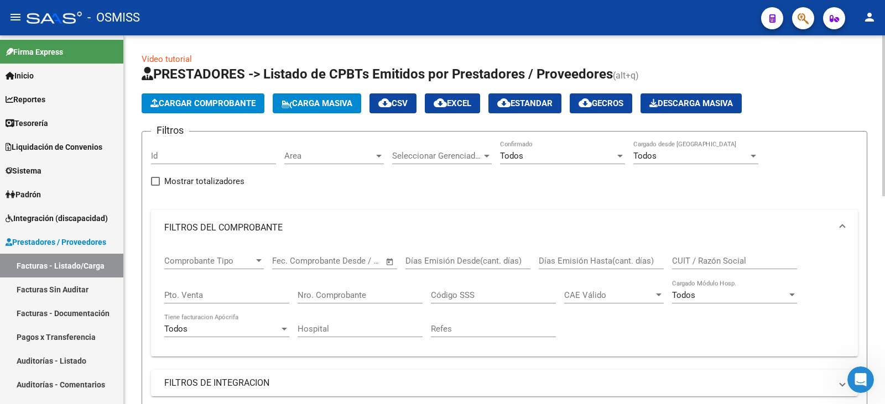
click at [728, 254] on div "CUIT / Razón Social" at bounding box center [734, 258] width 125 height 24
click at [728, 261] on input "CUIT / Razón Social" at bounding box center [734, 261] width 125 height 10
paste input "SOTELO LUDMILA DAIANA"
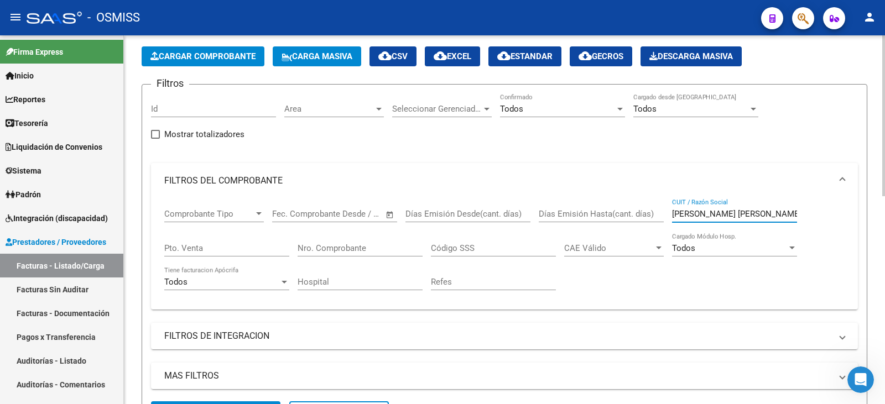
scroll to position [111, 0]
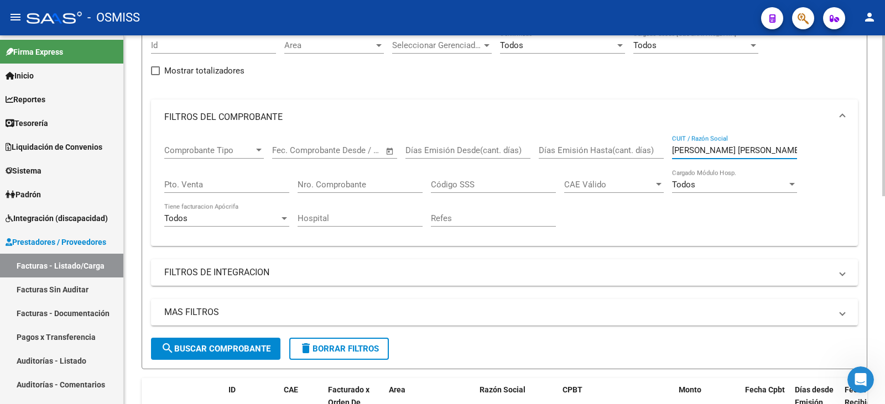
type input "SOTELO LUDMILA DAIANA"
click at [223, 355] on button "search Buscar Comprobante" at bounding box center [215, 349] width 129 height 22
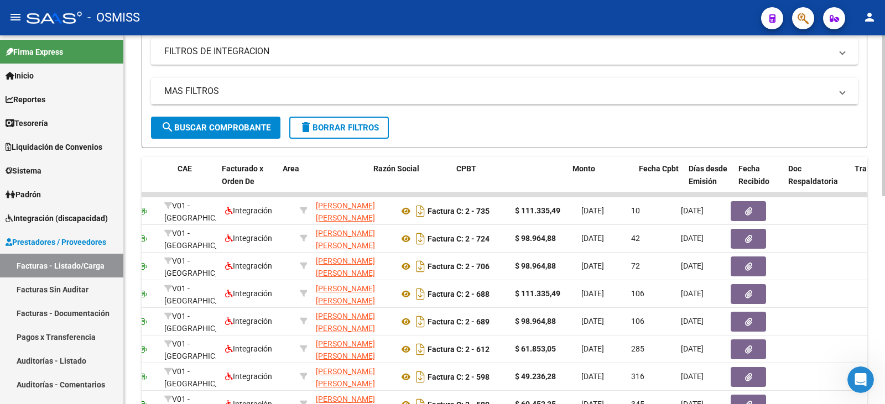
scroll to position [0, 264]
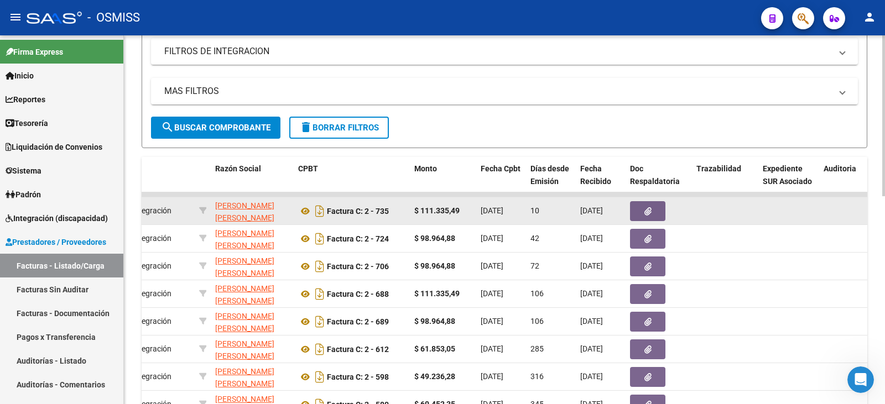
drag, startPoint x: 772, startPoint y: 209, endPoint x: 517, endPoint y: 202, distance: 255.1
click at [517, 202] on datatable-body-cell "05/10/2025" at bounding box center [501, 210] width 50 height 27
click at [479, 221] on datatable-body-cell "05/10/2025" at bounding box center [501, 210] width 50 height 27
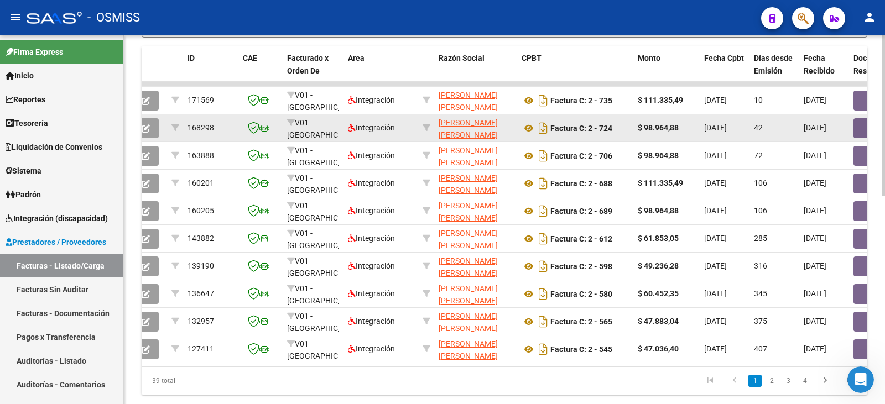
scroll to position [1, 0]
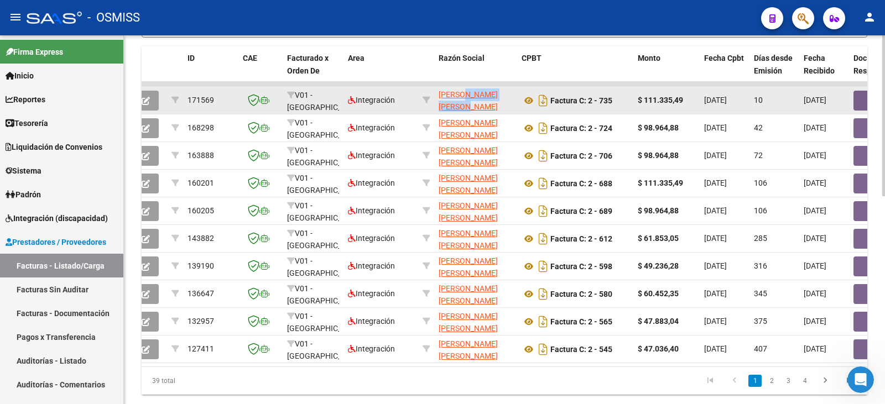
drag, startPoint x: 500, startPoint y: 107, endPoint x: 466, endPoint y: 99, distance: 35.3
click at [466, 99] on app-link-go-to "SOTELO LUDMILA DAIANA" at bounding box center [476, 101] width 74 height 25
click at [482, 106] on app-link-go-to "SOTELO LUDMILA DAIANA" at bounding box center [476, 101] width 74 height 25
click at [388, 111] on datatable-body-cell "Integración" at bounding box center [380, 100] width 75 height 27
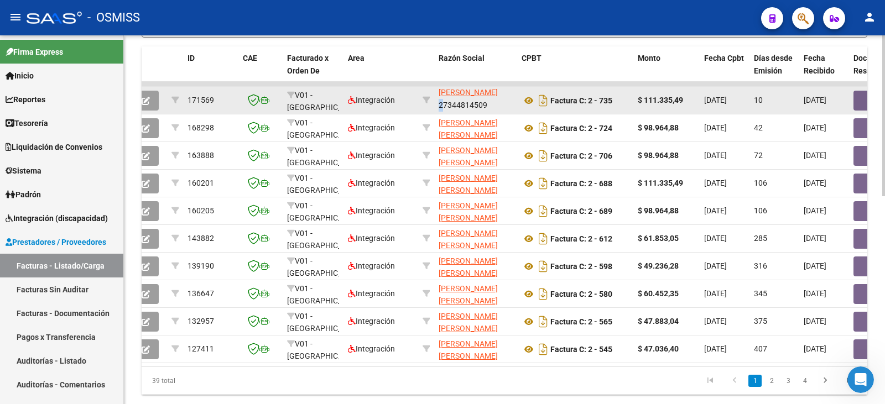
drag, startPoint x: 486, startPoint y: 108, endPoint x: 436, endPoint y: 112, distance: 50.0
click at [436, 112] on datatable-body-cell "SOTELO LUDMILA DAIANA 27344814509" at bounding box center [475, 100] width 83 height 27
click at [529, 100] on icon at bounding box center [529, 100] width 14 height 13
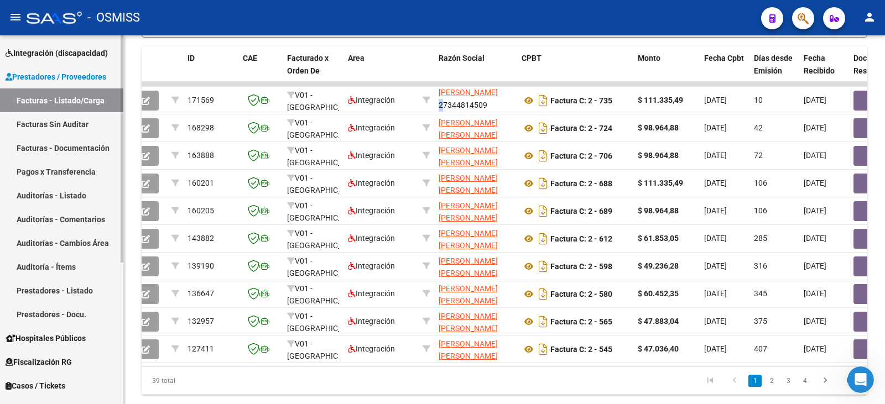
scroll to position [166, 0]
click at [77, 287] on link "Prestadores - Listado" at bounding box center [61, 290] width 123 height 24
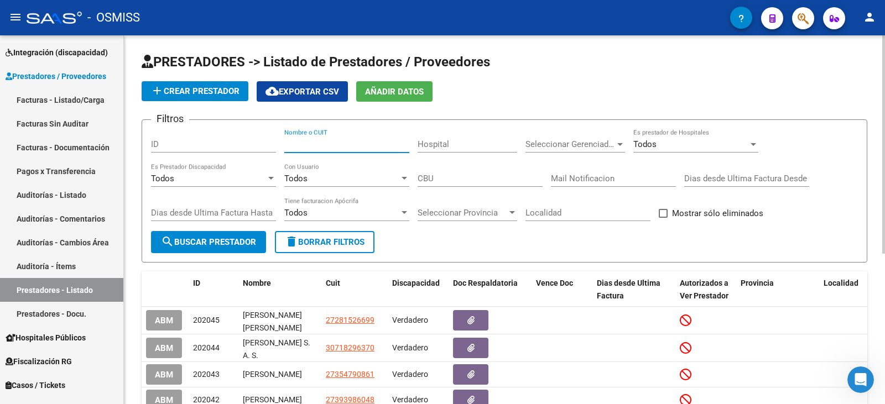
click at [358, 143] on input "Nombre o CUIT" at bounding box center [346, 144] width 125 height 10
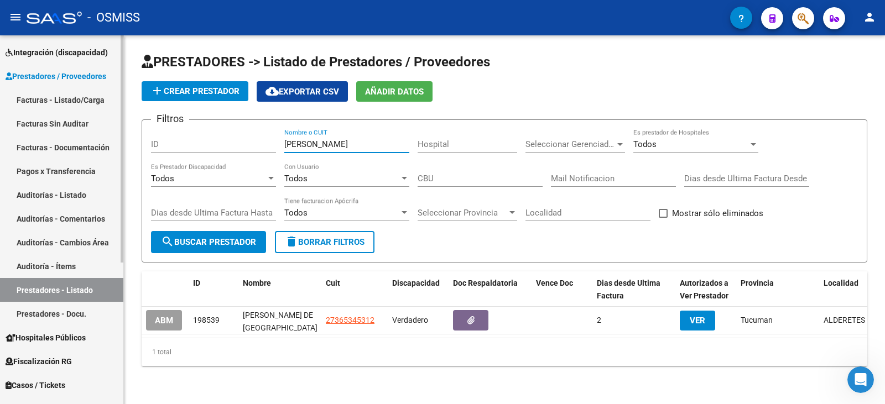
scroll to position [55, 0]
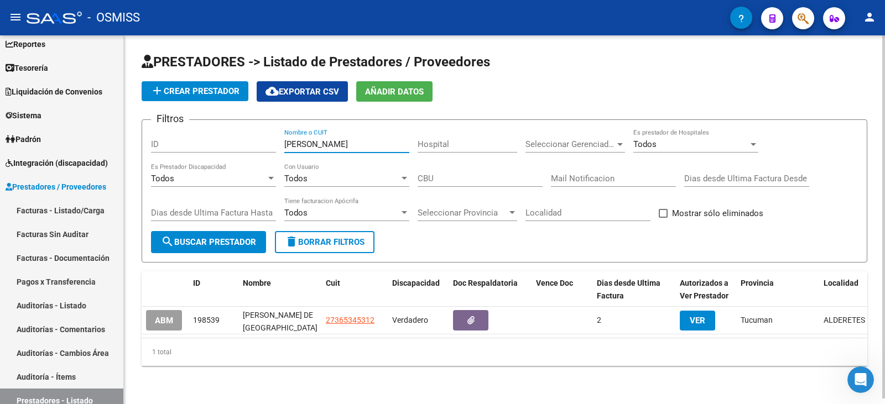
drag, startPoint x: 317, startPoint y: 144, endPoint x: 202, endPoint y: 144, distance: 115.6
click at [202, 144] on div "Filtros ID SOTELO Nombre o CUIT Hospital Seleccionar Gerenciador Seleccionar Ge…" at bounding box center [504, 180] width 707 height 102
type input "LUDMILA"
click at [199, 243] on span "search Buscar Prestador" at bounding box center [208, 242] width 95 height 10
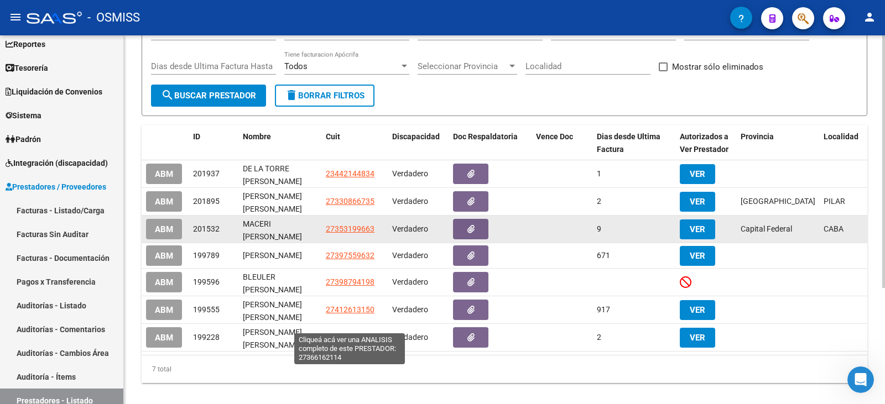
scroll to position [166, 0]
